Goal: Task Accomplishment & Management: Use online tool/utility

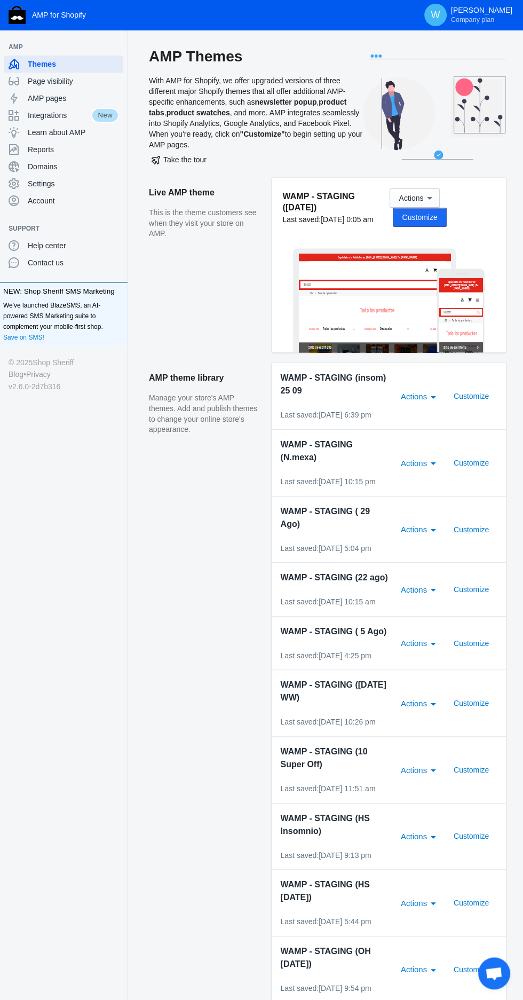
click at [437, 213] on span "Customize" at bounding box center [419, 217] width 35 height 9
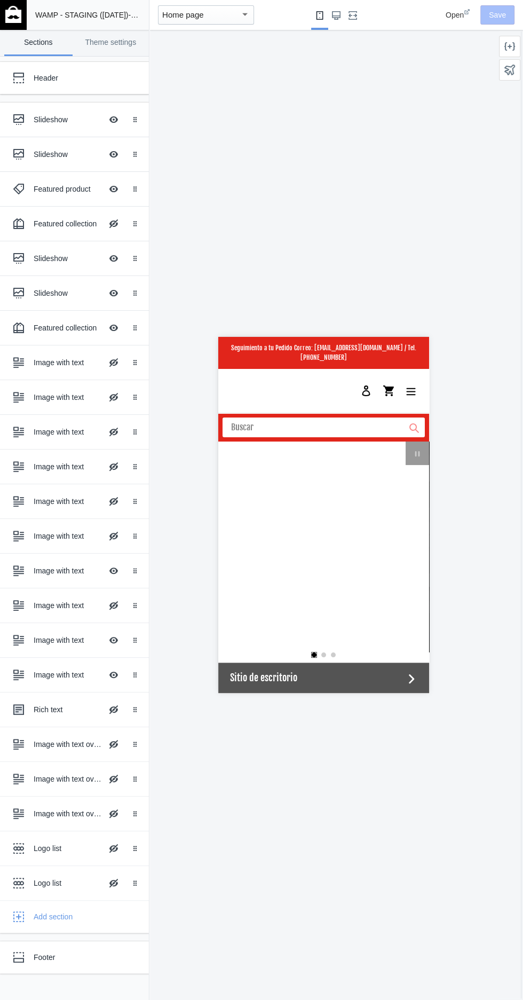
scroll to position [0, 422]
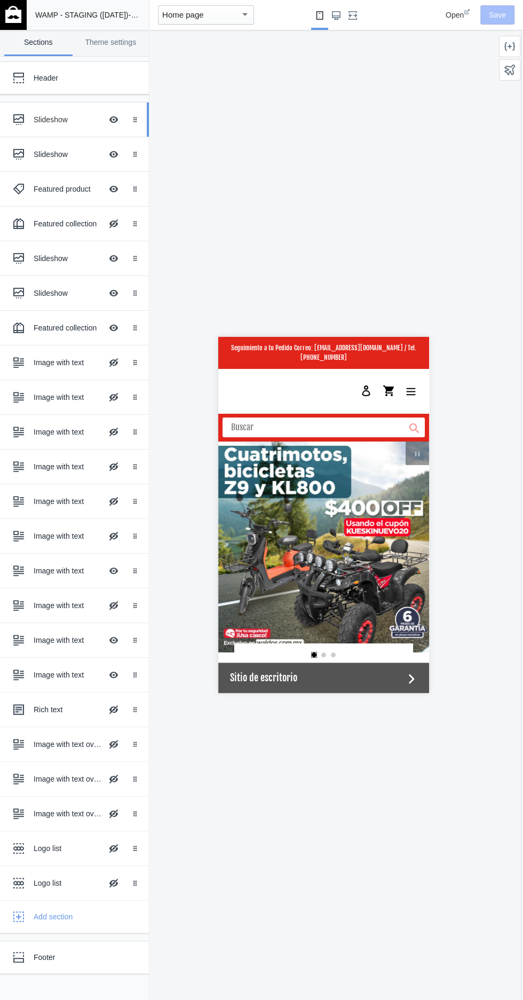
click at [42, 119] on div "Slideshow" at bounding box center [68, 119] width 68 height 11
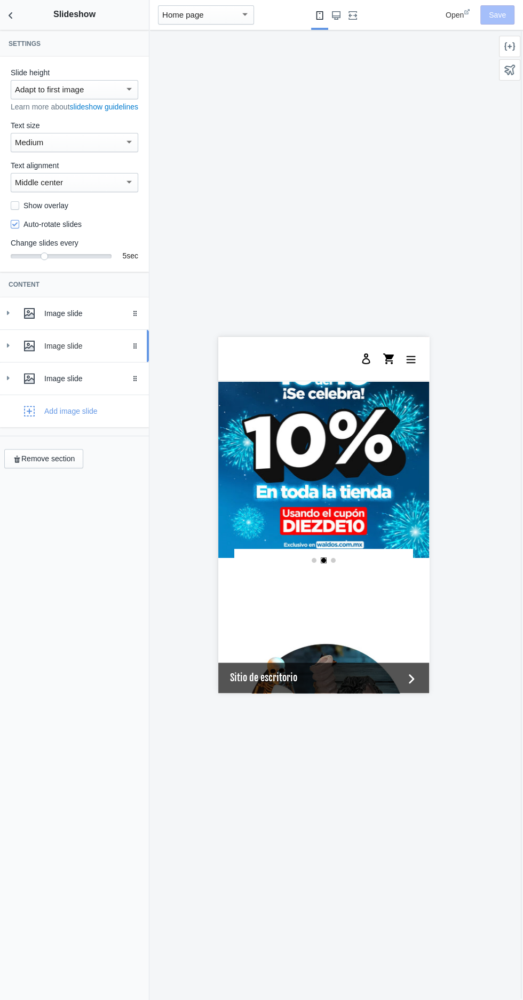
click at [79, 351] on div "Image slide" at bounding box center [92, 346] width 97 height 11
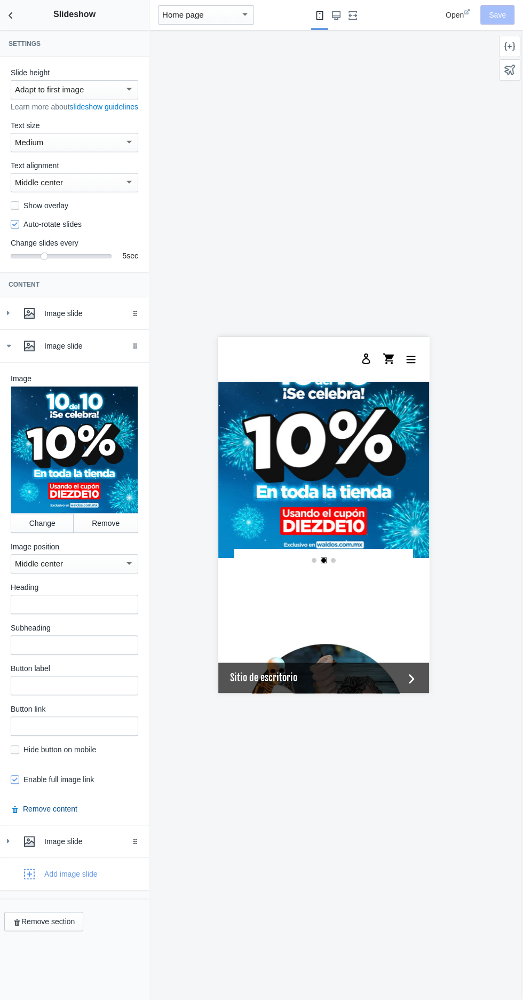
click at [60, 812] on button "Remove content" at bounding box center [44, 809] width 67 height 11
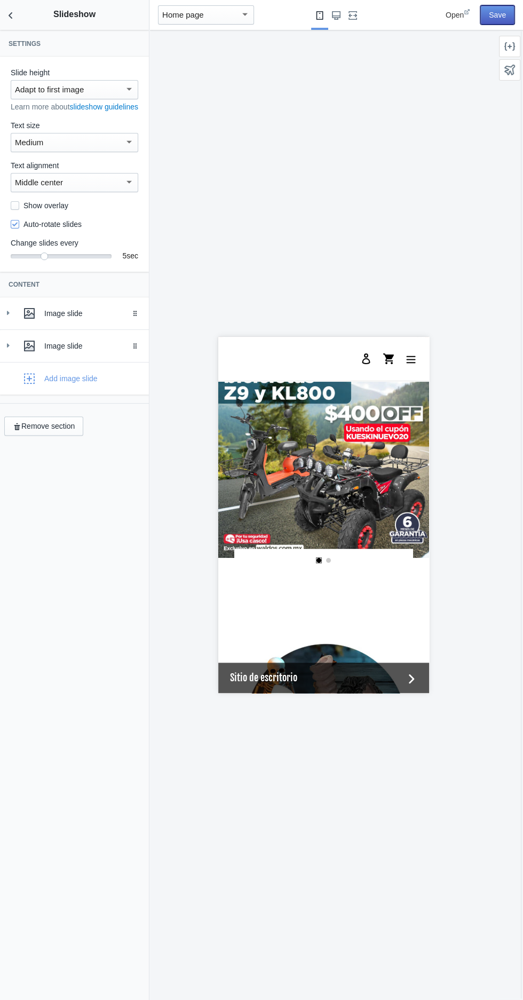
click at [496, 17] on button "Save" at bounding box center [498, 14] width 34 height 19
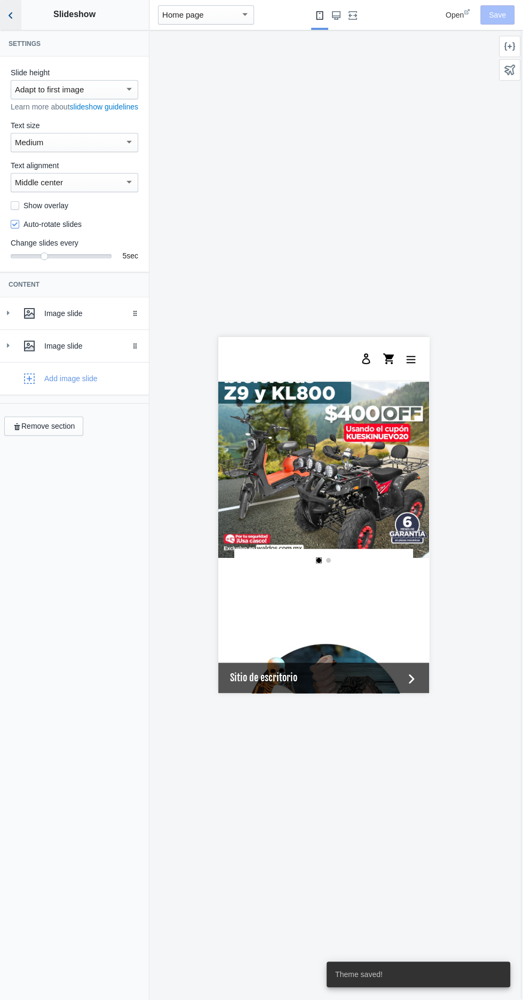
click at [20, 11] on button "Back to sections" at bounding box center [10, 15] width 21 height 30
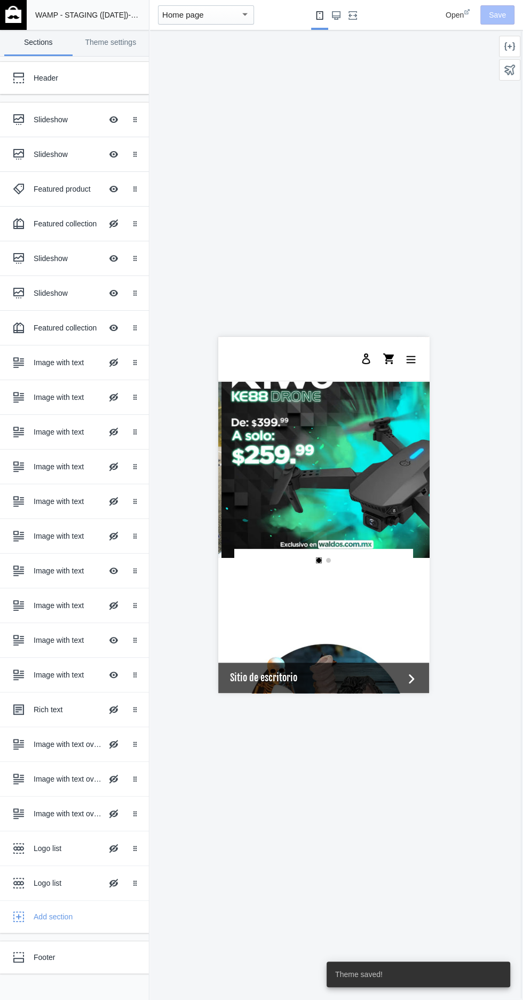
scroll to position [0, 211]
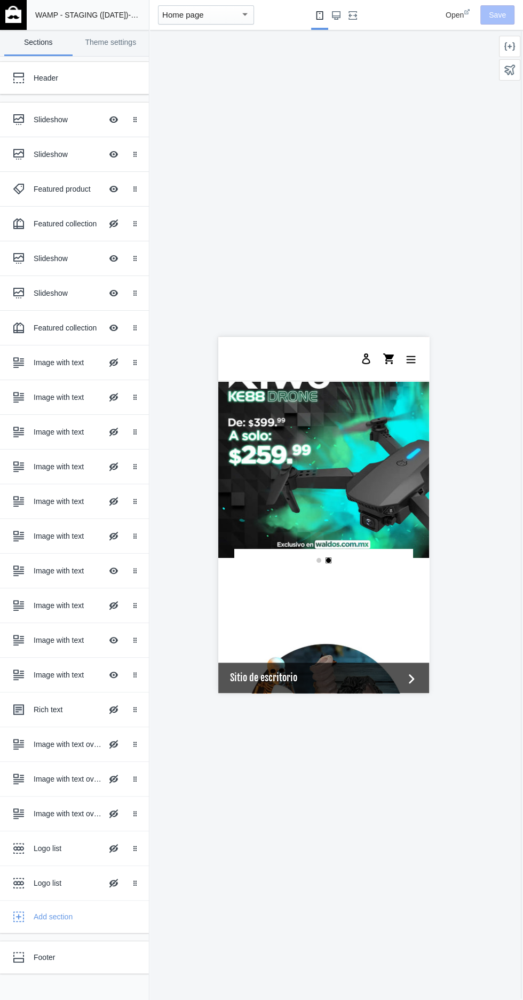
click at [20, 18] on img at bounding box center [13, 14] width 16 height 17
